Goal: Task Accomplishment & Management: Use online tool/utility

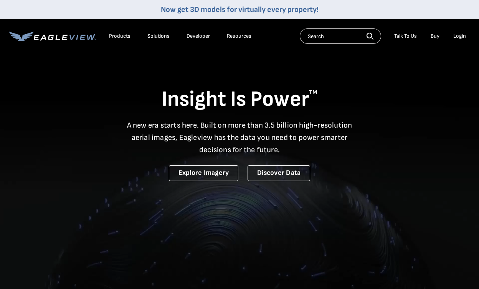
click at [463, 36] on div "Login" at bounding box center [459, 36] width 13 height 7
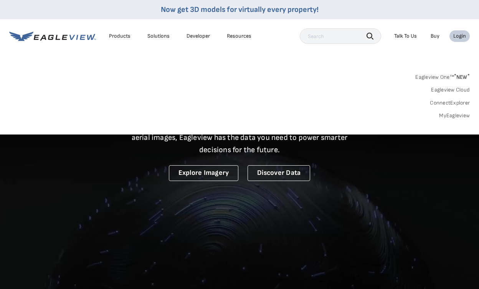
click at [460, 38] on div "Login" at bounding box center [459, 36] width 13 height 7
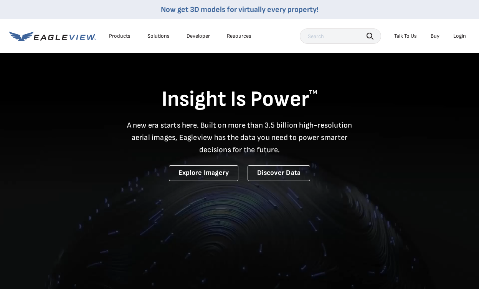
click at [460, 38] on div "Login" at bounding box center [459, 36] width 13 height 7
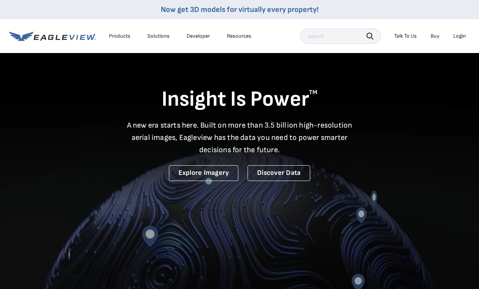
click at [458, 34] on div "Login" at bounding box center [459, 36] width 13 height 7
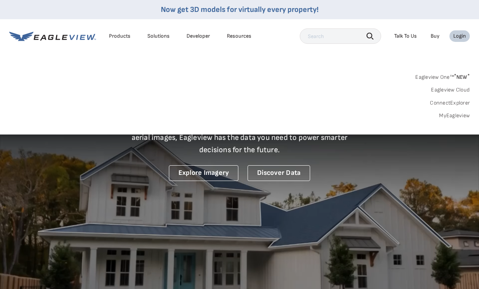
click at [457, 116] on link "MyEagleview" at bounding box center [454, 115] width 31 height 7
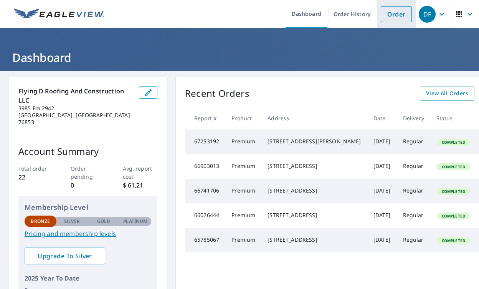
click at [393, 17] on link "Order" at bounding box center [396, 14] width 31 height 16
